Goal: Submit feedback/report problem

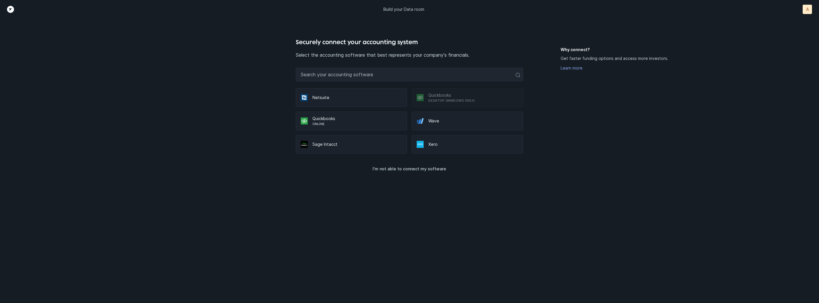
click at [430, 178] on div "I’m not able to connect my software" at bounding box center [409, 167] width 227 height 26
click at [402, 167] on p "I’m not able to connect my software" at bounding box center [409, 168] width 74 height 7
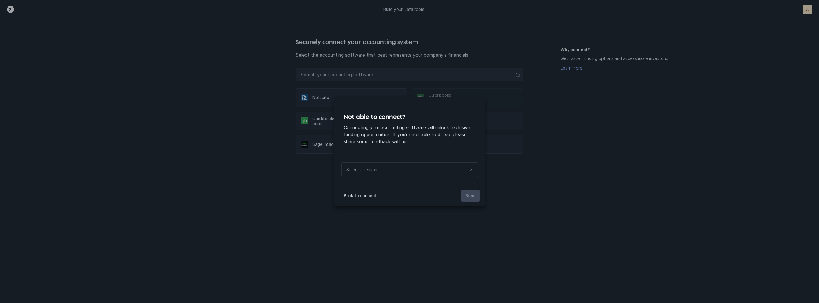
click at [398, 170] on div "Select a reason" at bounding box center [409, 169] width 137 height 15
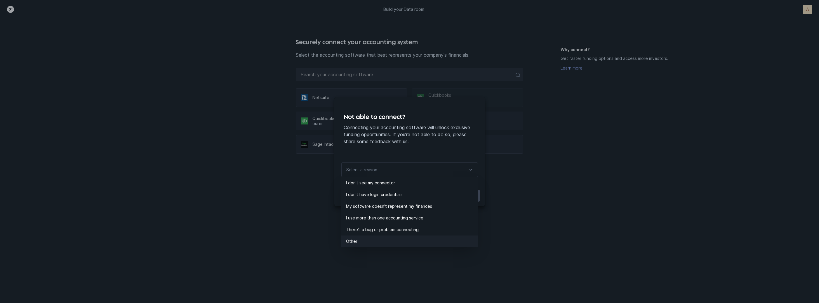
click at [365, 238] on p "Other" at bounding box center [412, 241] width 132 height 7
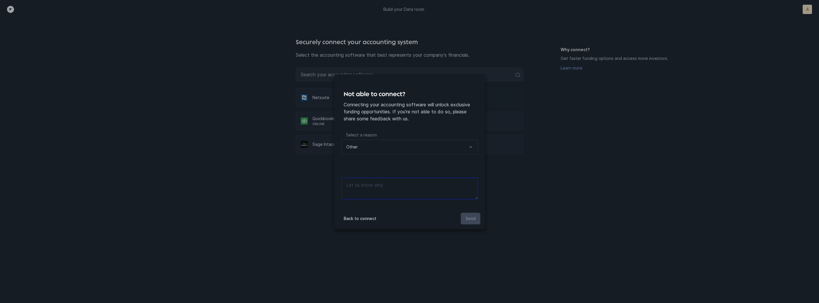
click at [400, 186] on textarea at bounding box center [409, 188] width 137 height 22
type textarea "files"
click at [476, 218] on button "Send" at bounding box center [471, 218] width 20 height 12
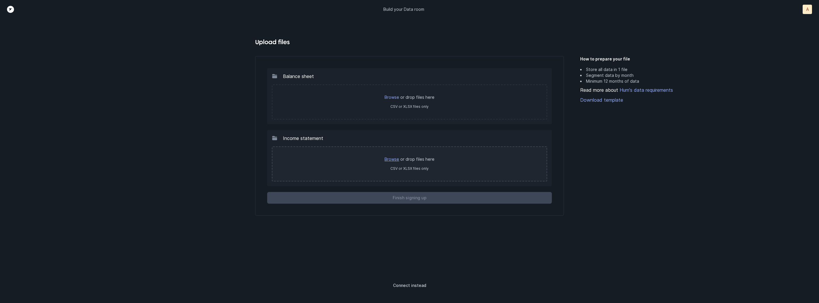
click at [395, 158] on link "Browse" at bounding box center [391, 158] width 15 height 5
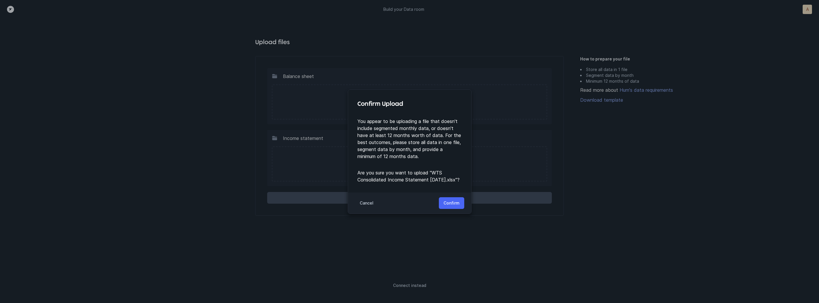
click at [459, 206] on p "Confirm" at bounding box center [451, 202] width 16 height 7
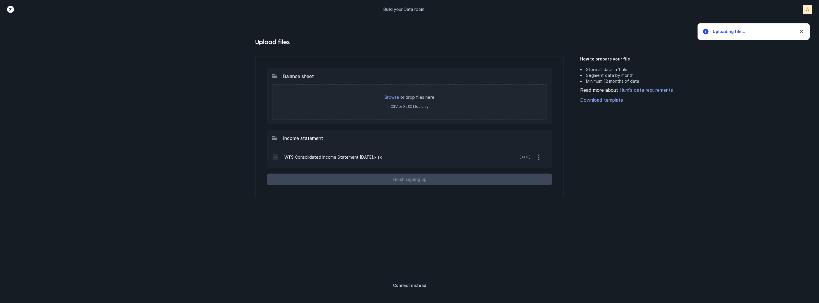
click at [392, 98] on link "Browse" at bounding box center [391, 97] width 15 height 5
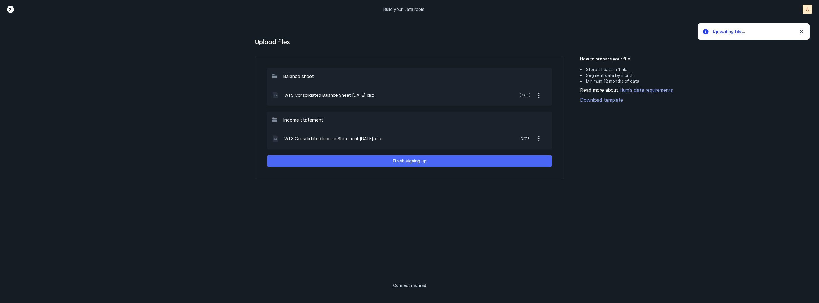
click at [450, 158] on button "Finish signing up" at bounding box center [409, 161] width 285 height 12
